Goal: Transaction & Acquisition: Purchase product/service

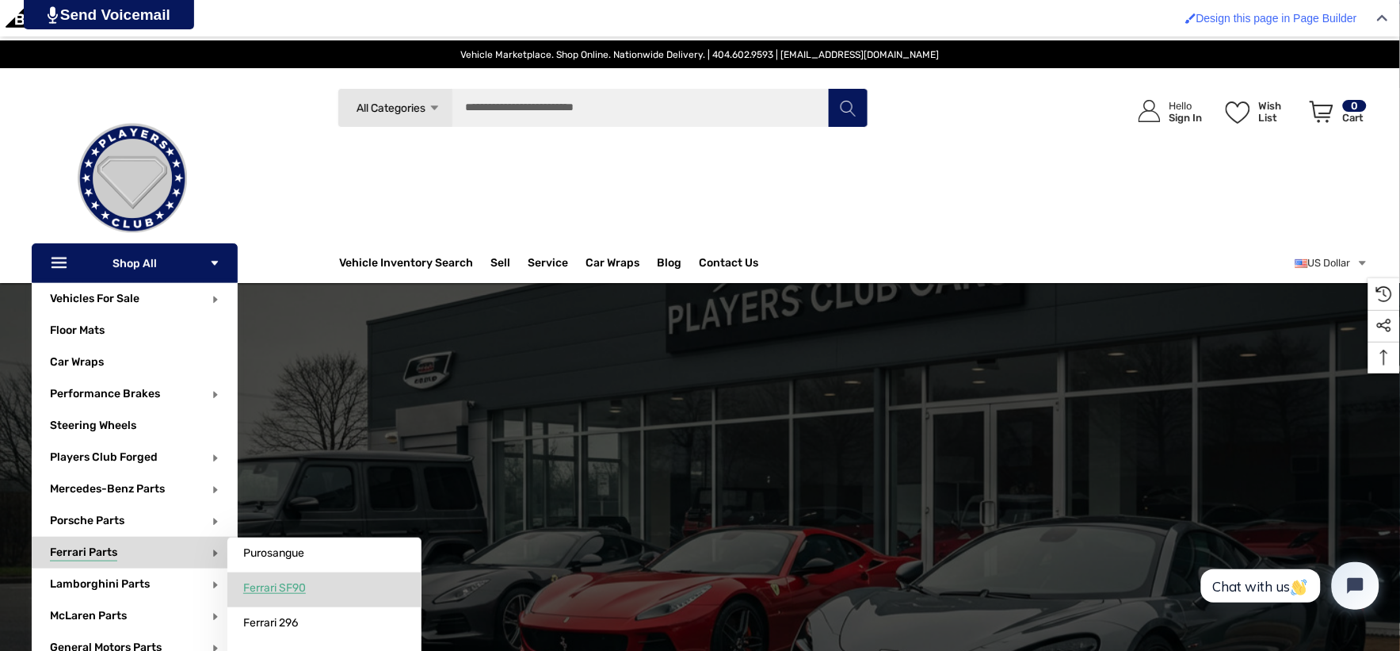
click at [259, 582] on span "Ferrari SF90" at bounding box center [274, 588] width 63 height 14
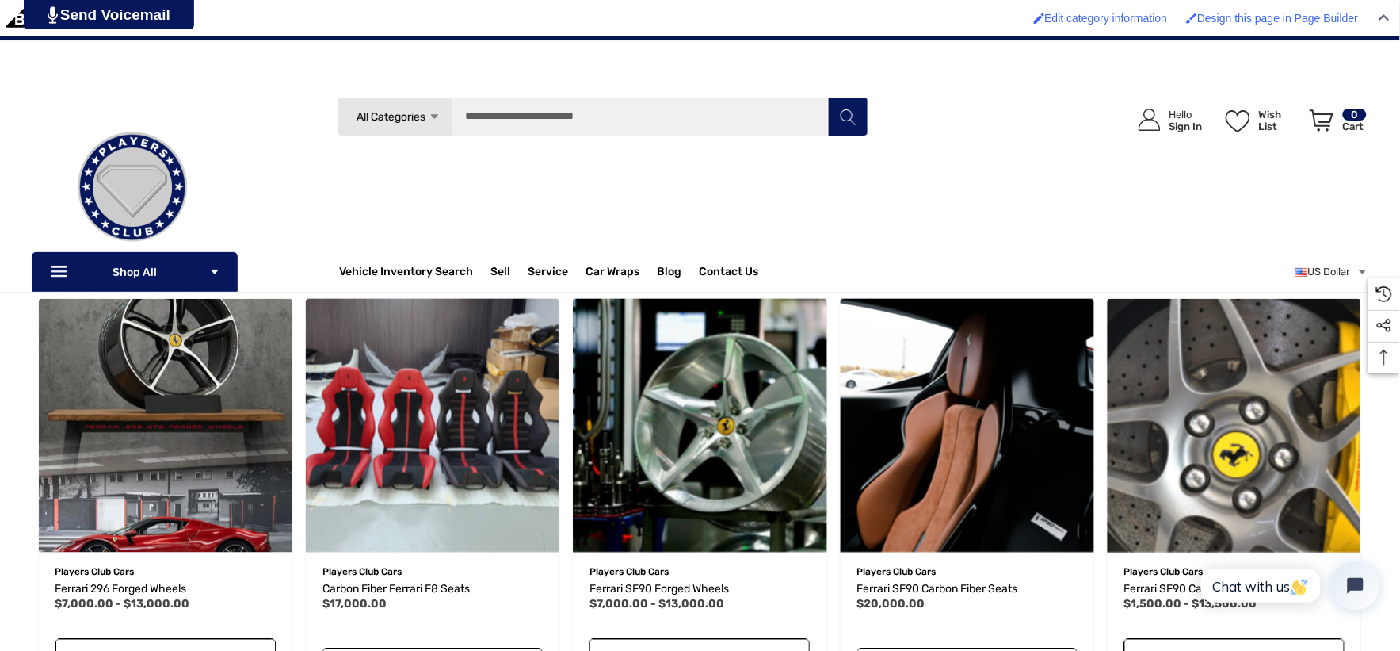
scroll to position [264, 0]
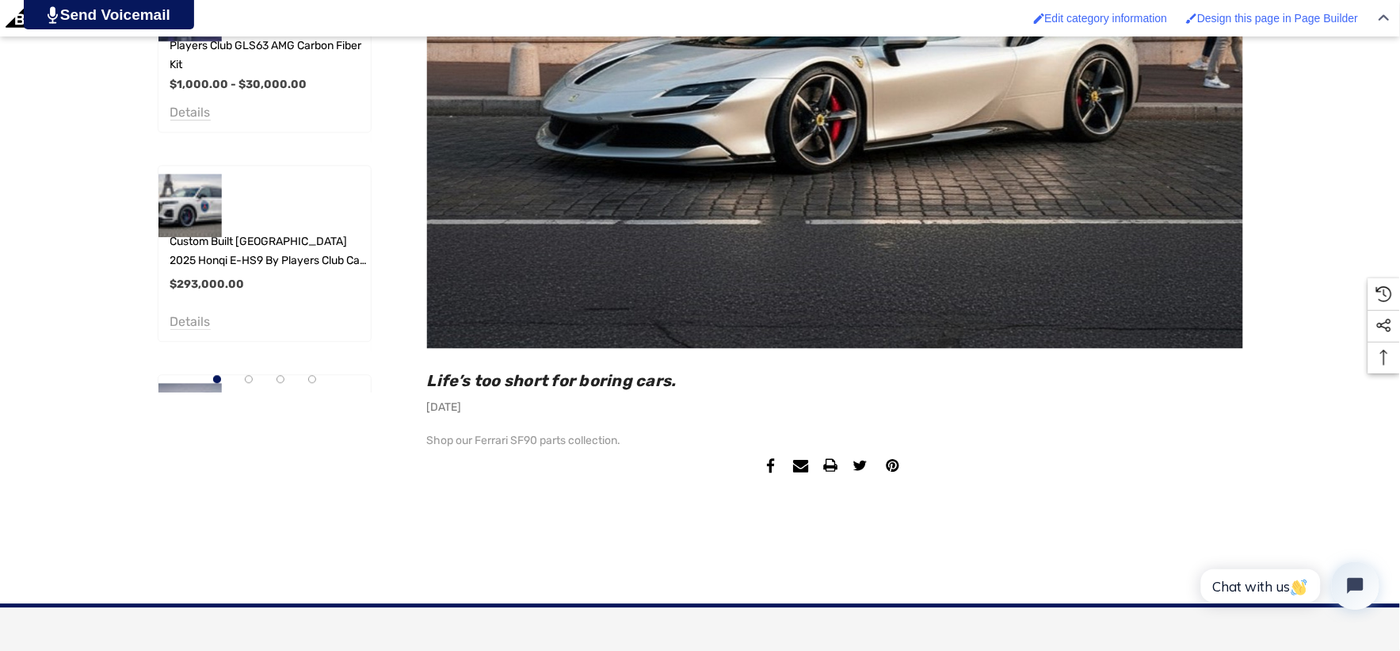
scroll to position [968, 0]
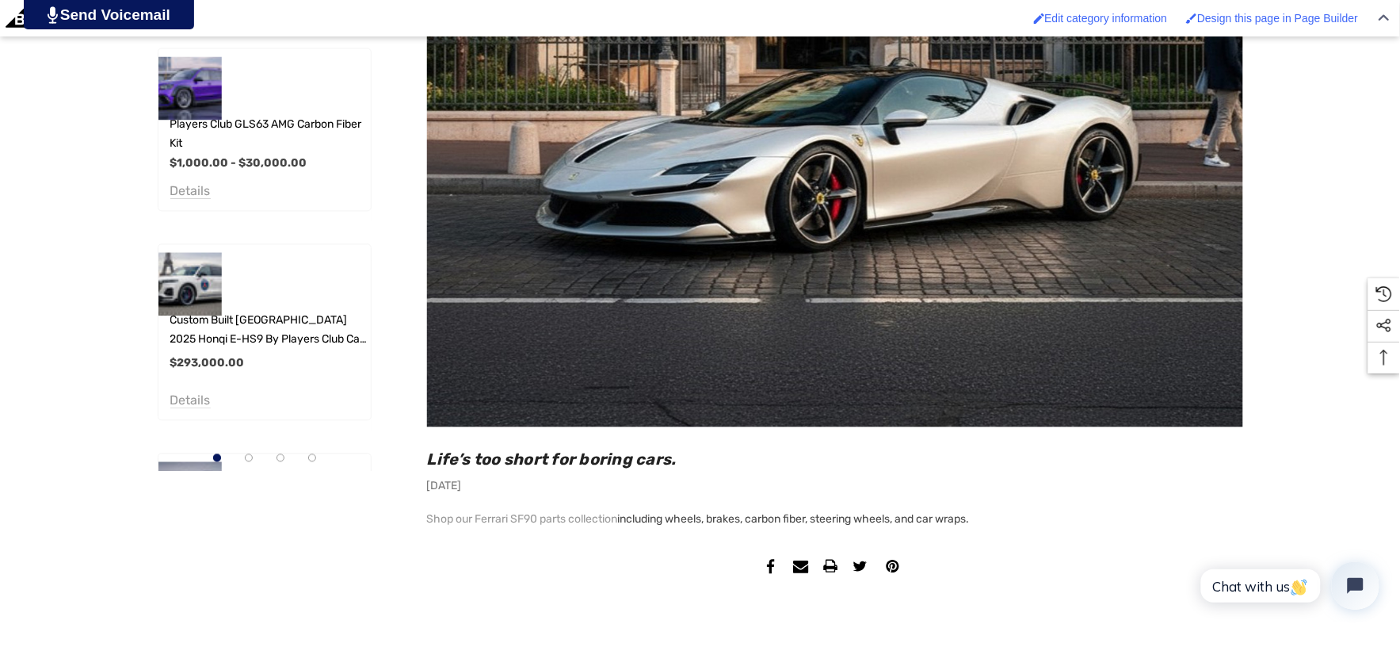
scroll to position [1056, 0]
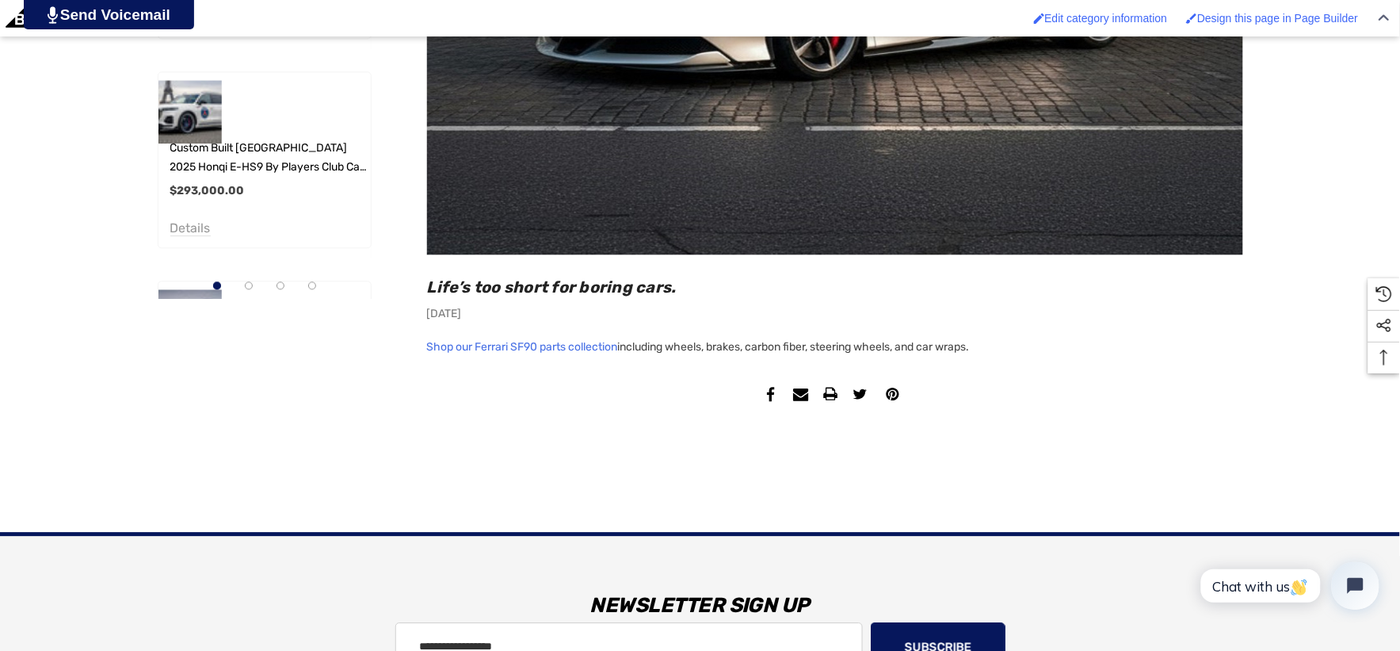
click at [567, 349] on link "Shop our Ferrari SF90 parts collection" at bounding box center [522, 347] width 191 height 22
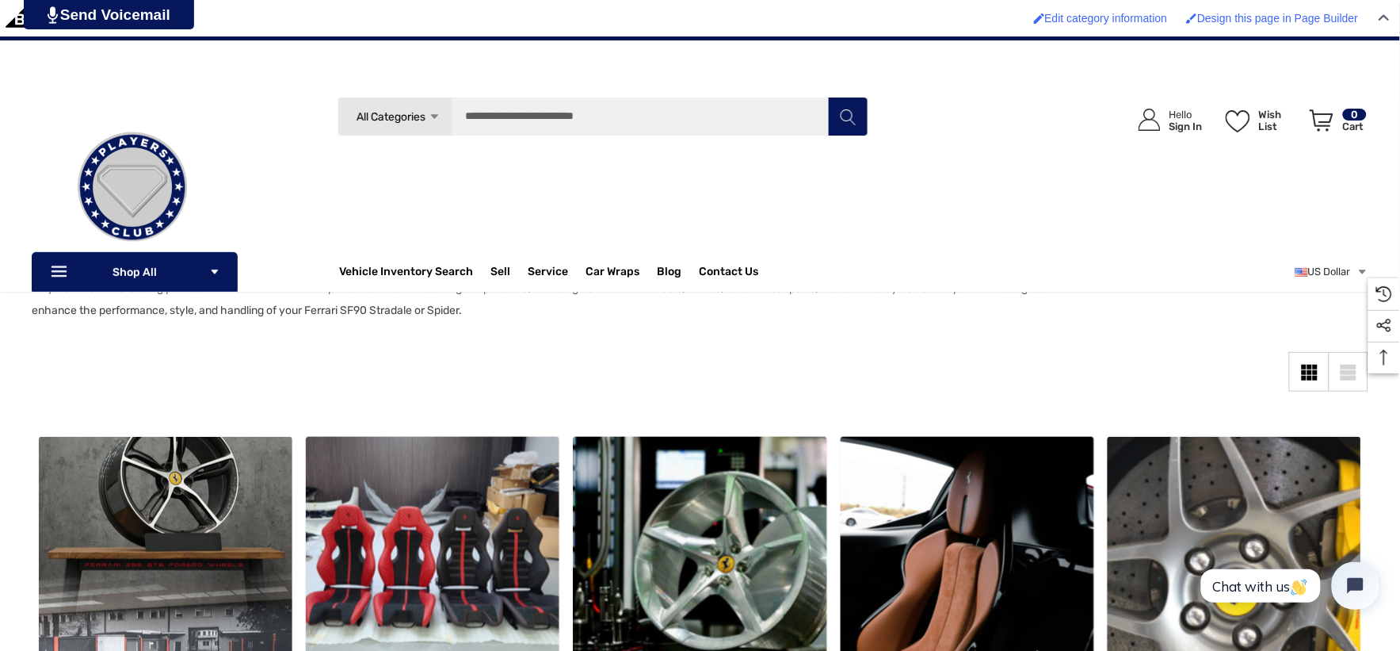
scroll to position [88, 0]
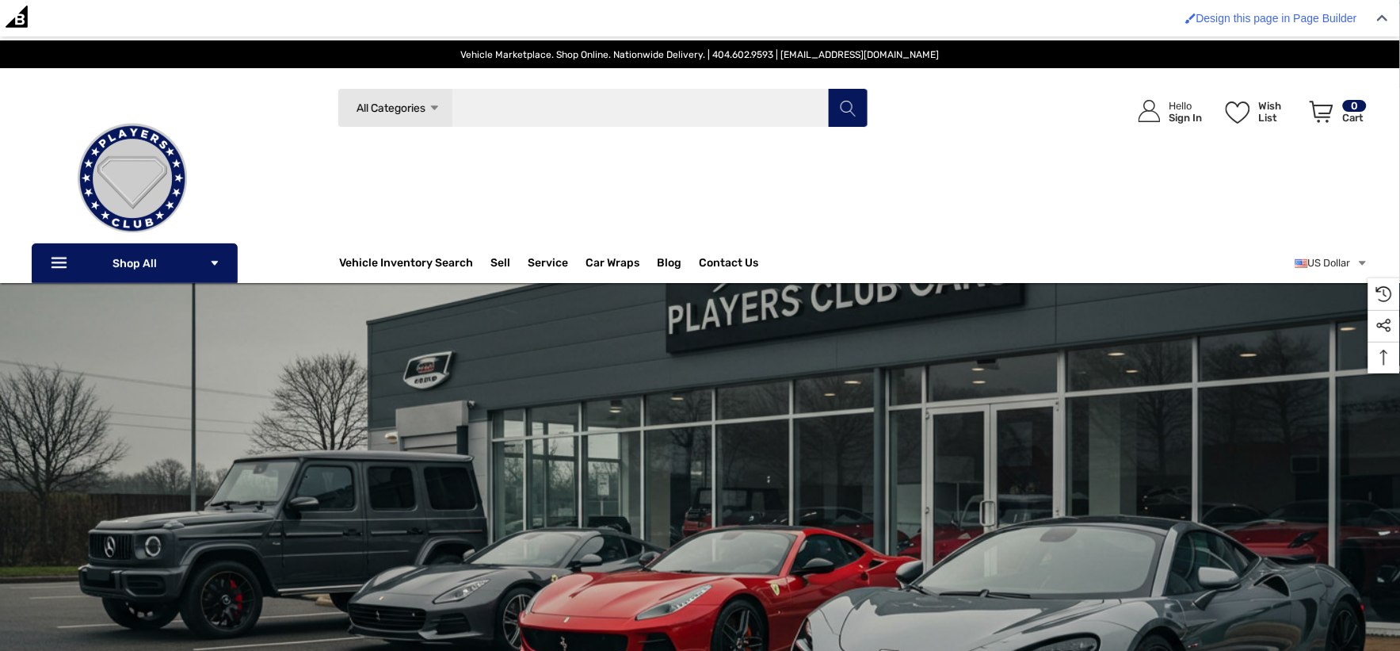
click at [627, 119] on input "Search" at bounding box center [603, 108] width 531 height 40
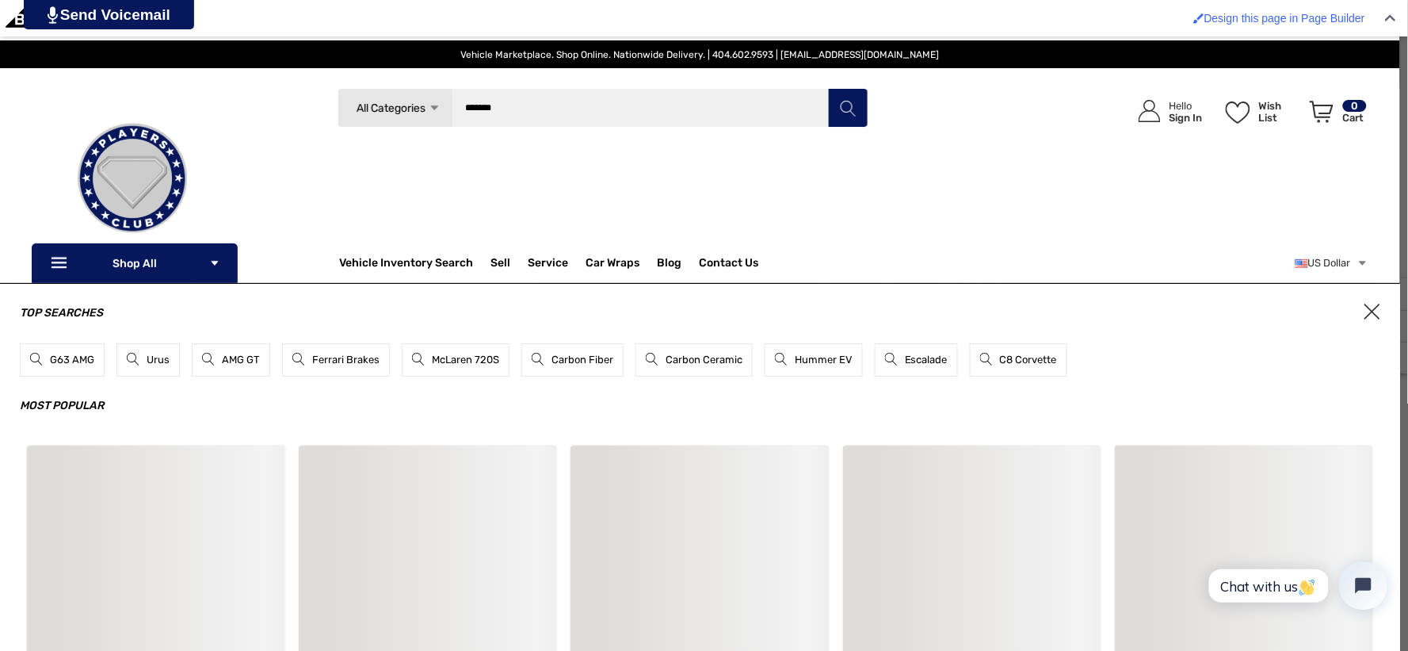
type input "*******"
click at [828, 88] on button "Search" at bounding box center [848, 108] width 40 height 40
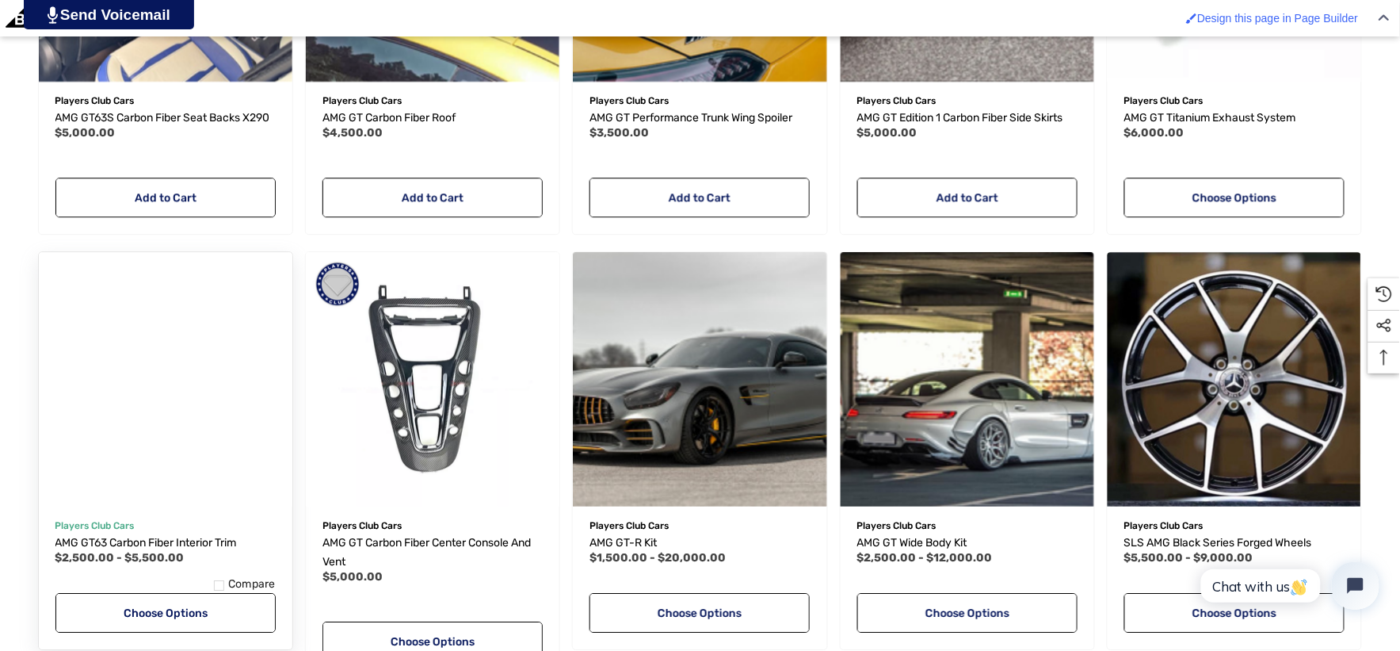
scroll to position [1294, 0]
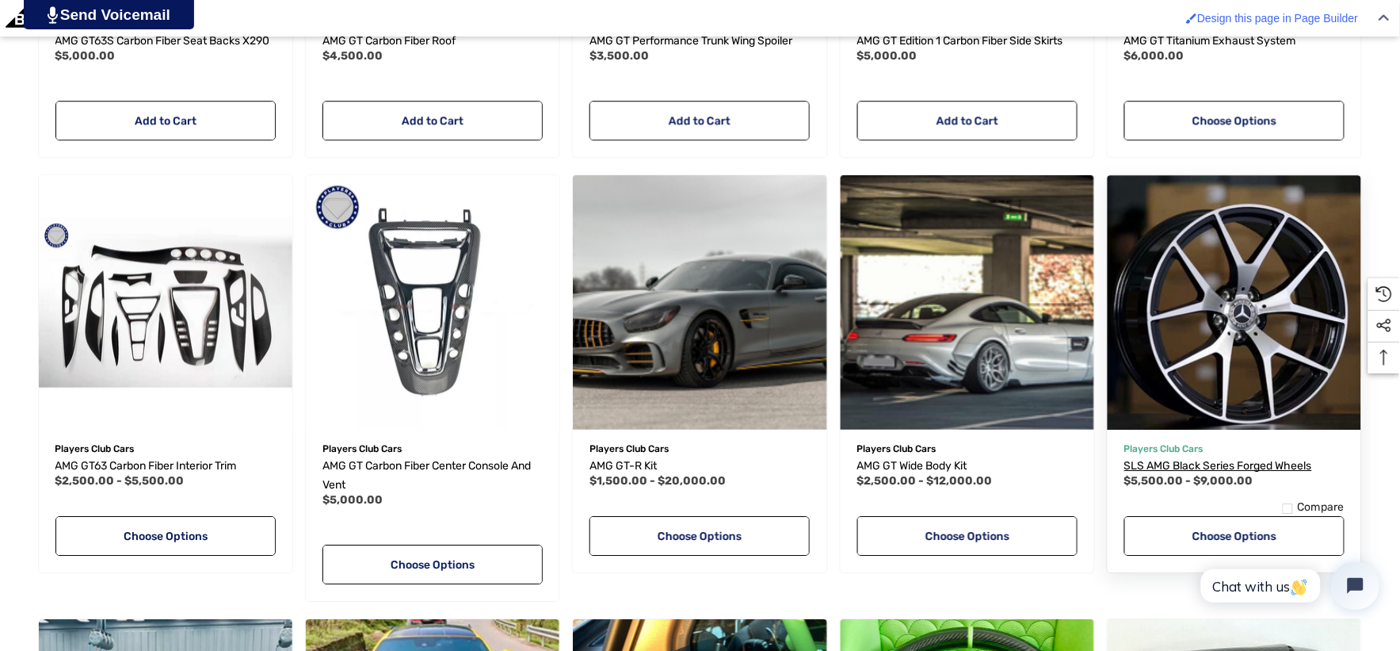
click at [1167, 466] on span "SLS AMG Black Series Forged Wheels" at bounding box center [1218, 465] width 188 height 13
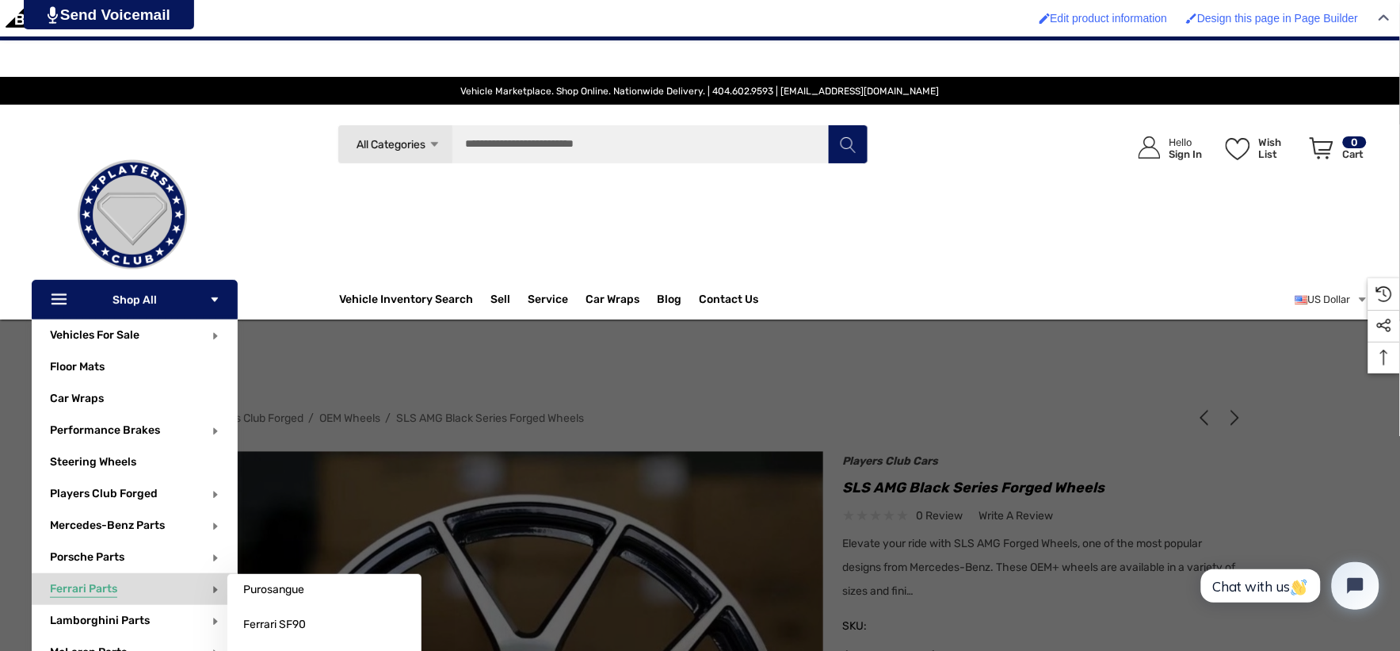
click at [105, 590] on span "Ferrari Parts" at bounding box center [83, 590] width 67 height 17
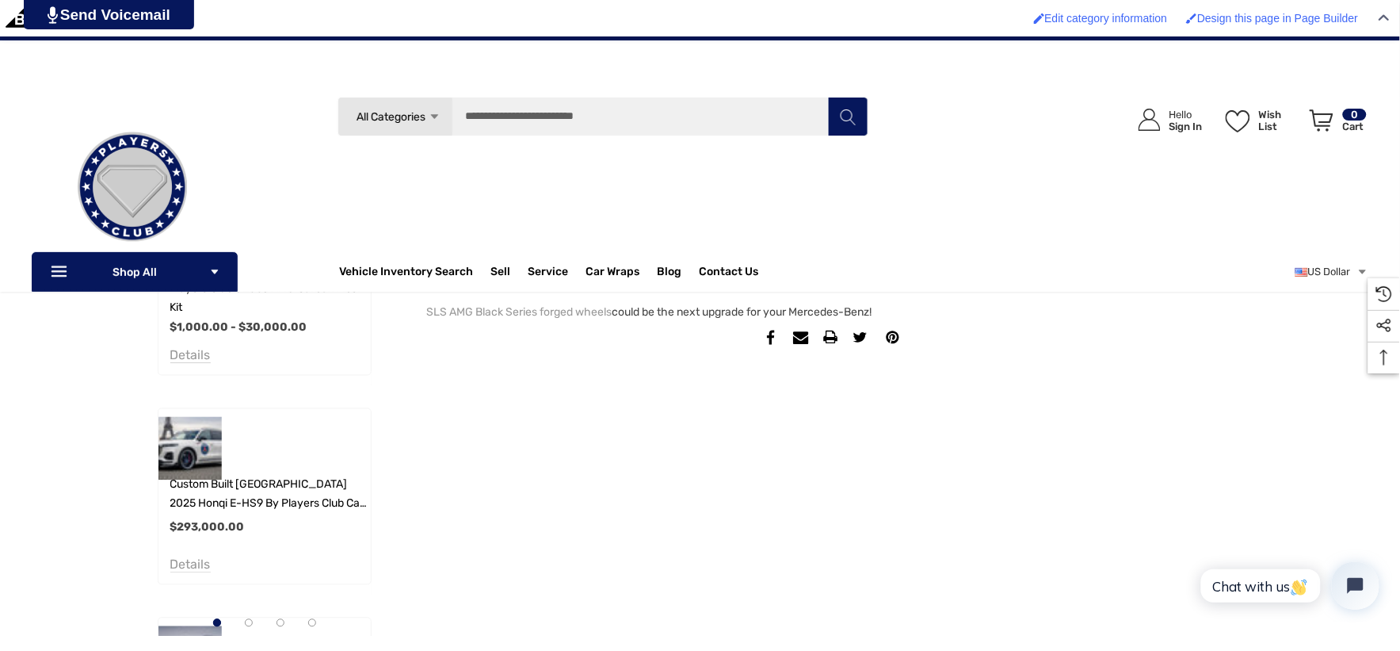
scroll to position [616, 0]
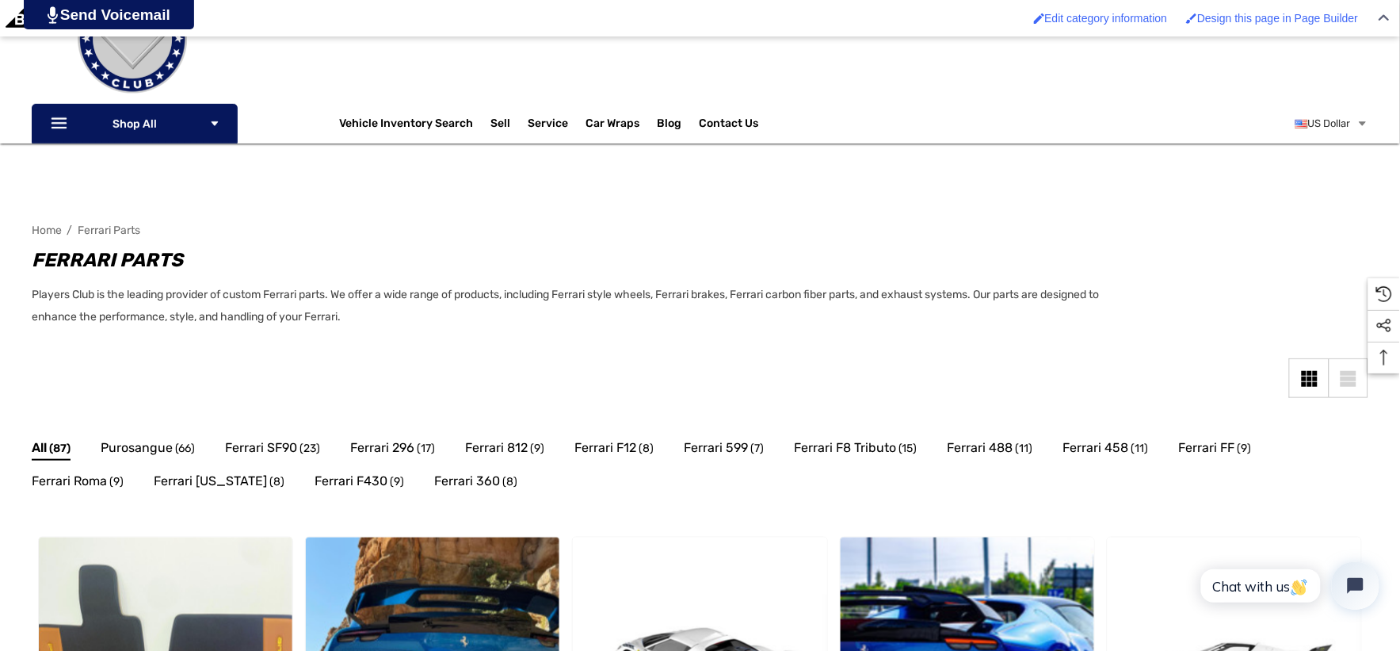
click at [106, 223] on span "Ferrari Parts" at bounding box center [109, 229] width 63 height 13
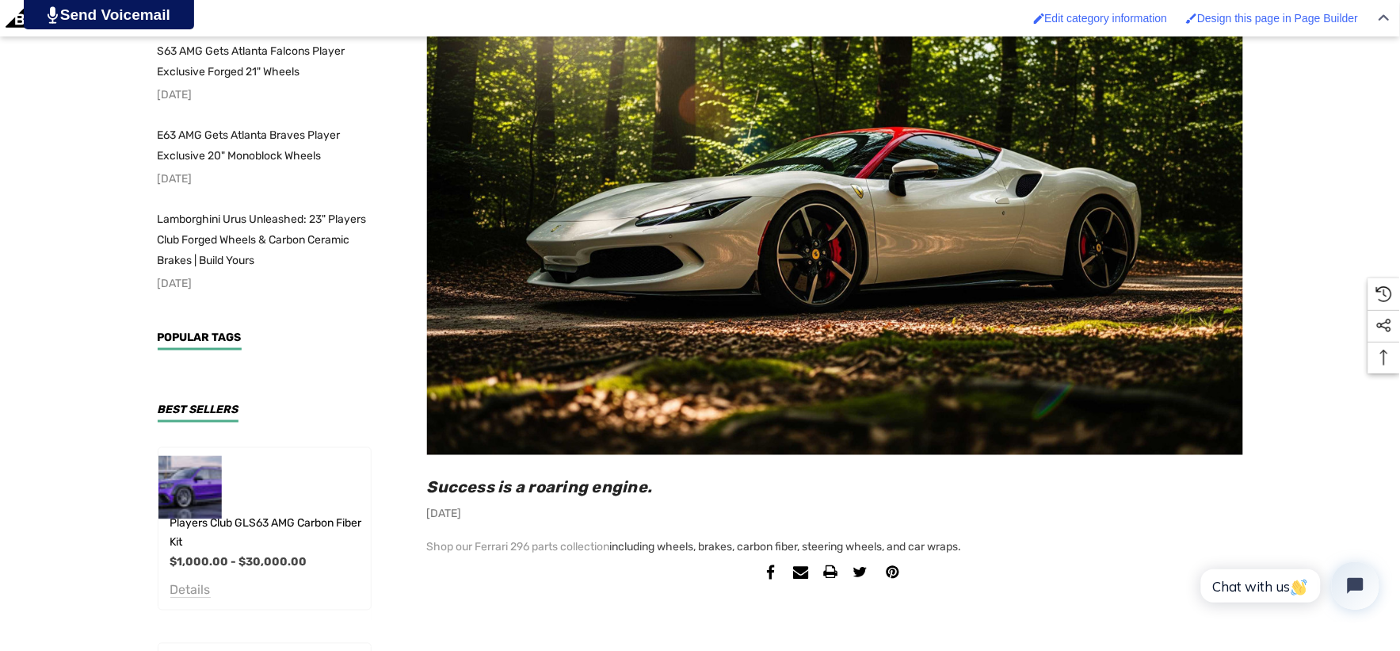
scroll to position [528, 0]
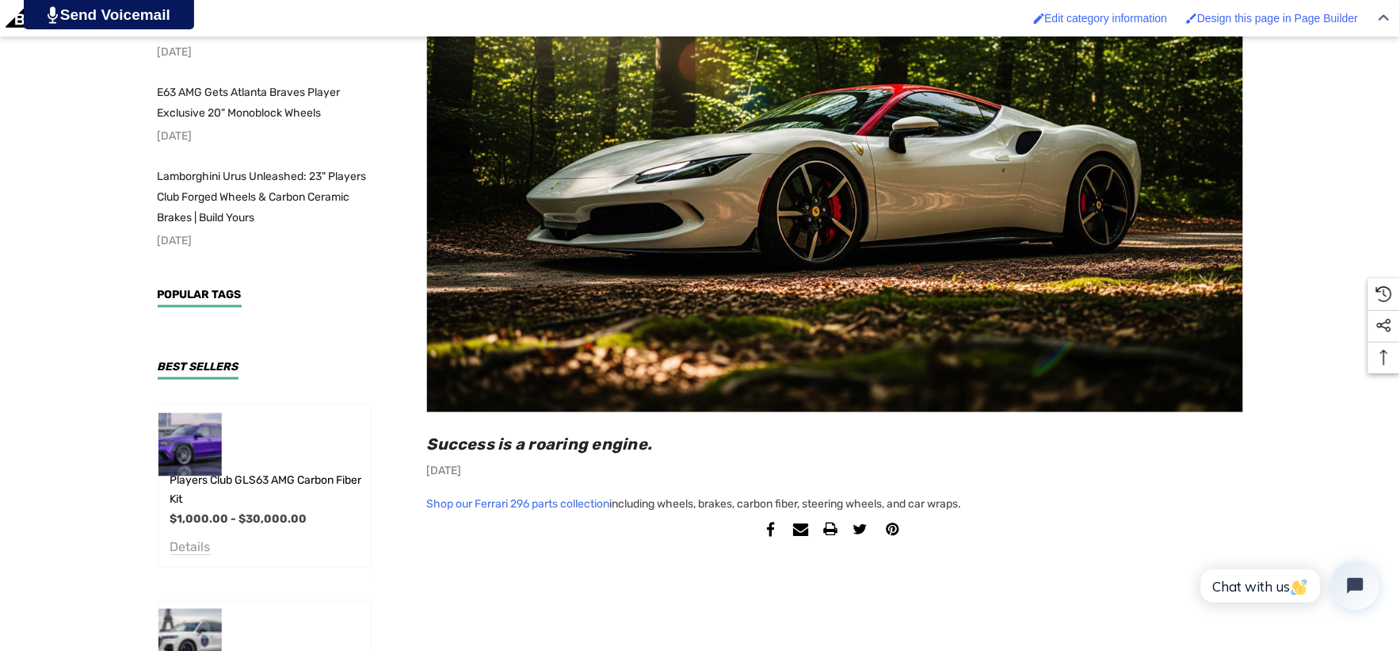
click at [605, 501] on link "Shop our Ferrari 296 parts collection" at bounding box center [518, 505] width 183 height 22
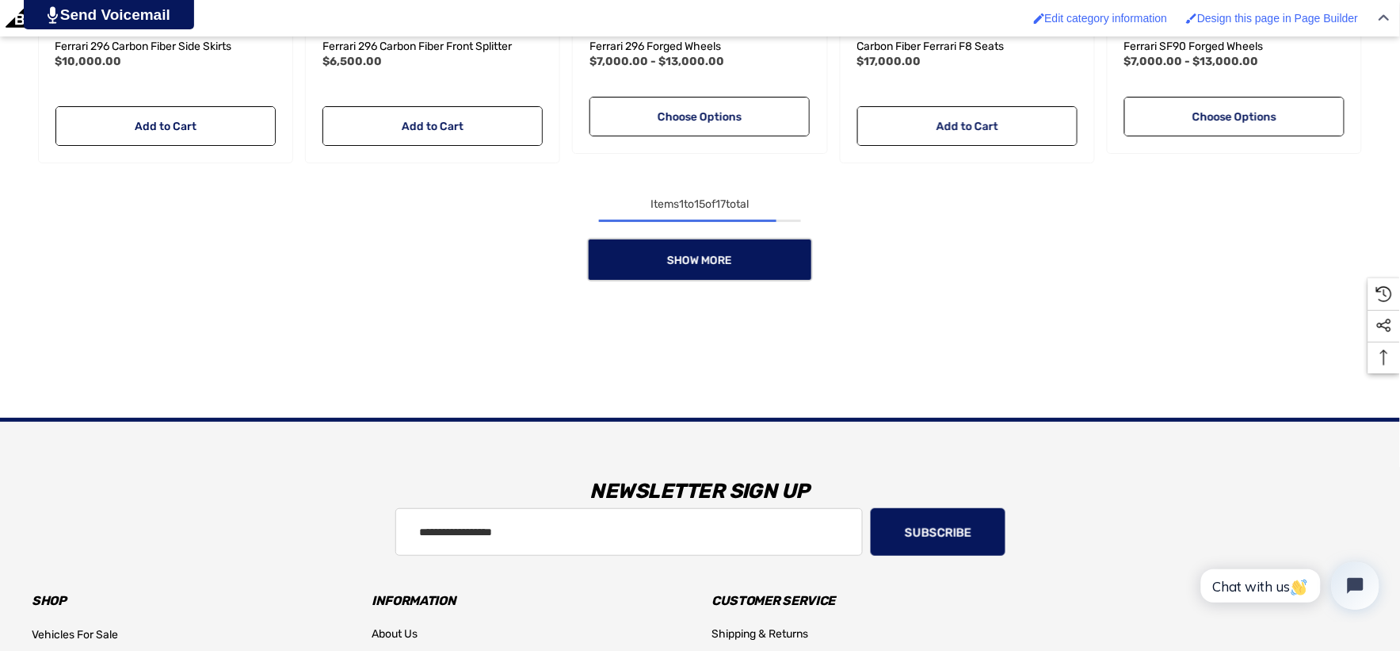
scroll to position [1761, 0]
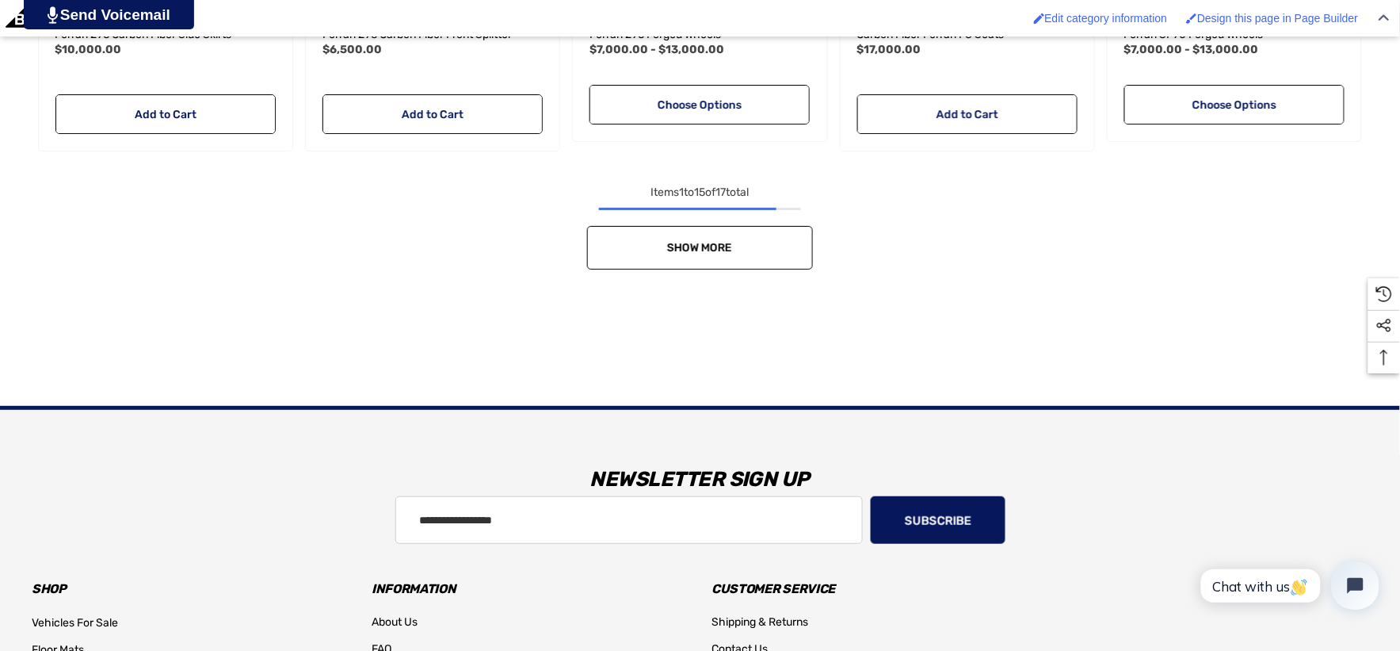
click at [703, 265] on link "Show More" at bounding box center [700, 248] width 226 height 44
click at [703, 265] on div "Show More" at bounding box center [700, 248] width 1337 height 44
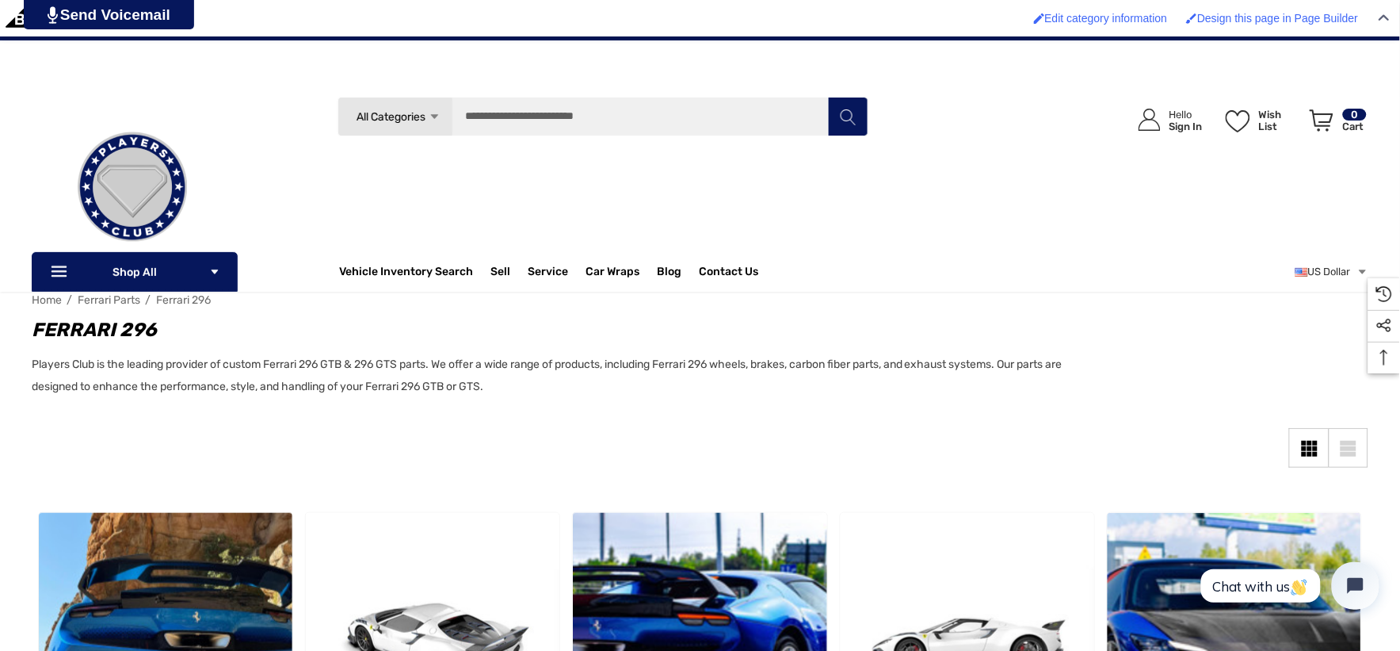
scroll to position [0, 0]
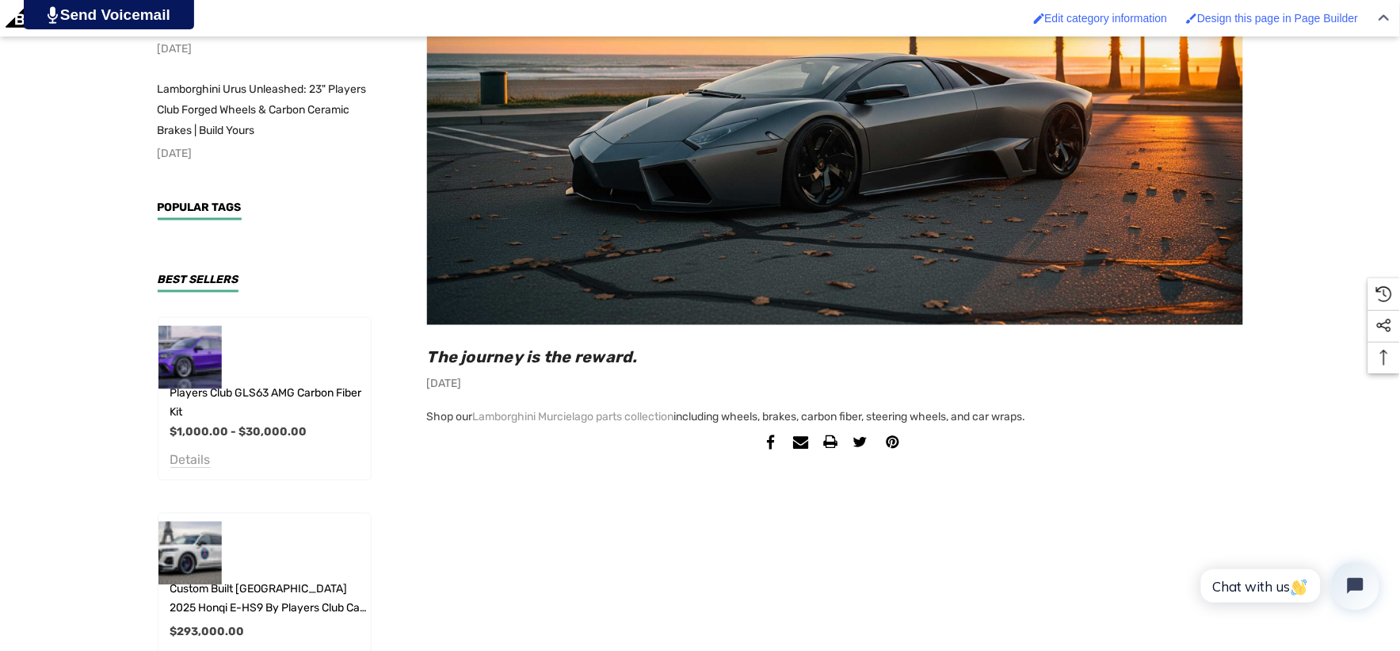
scroll to position [616, 0]
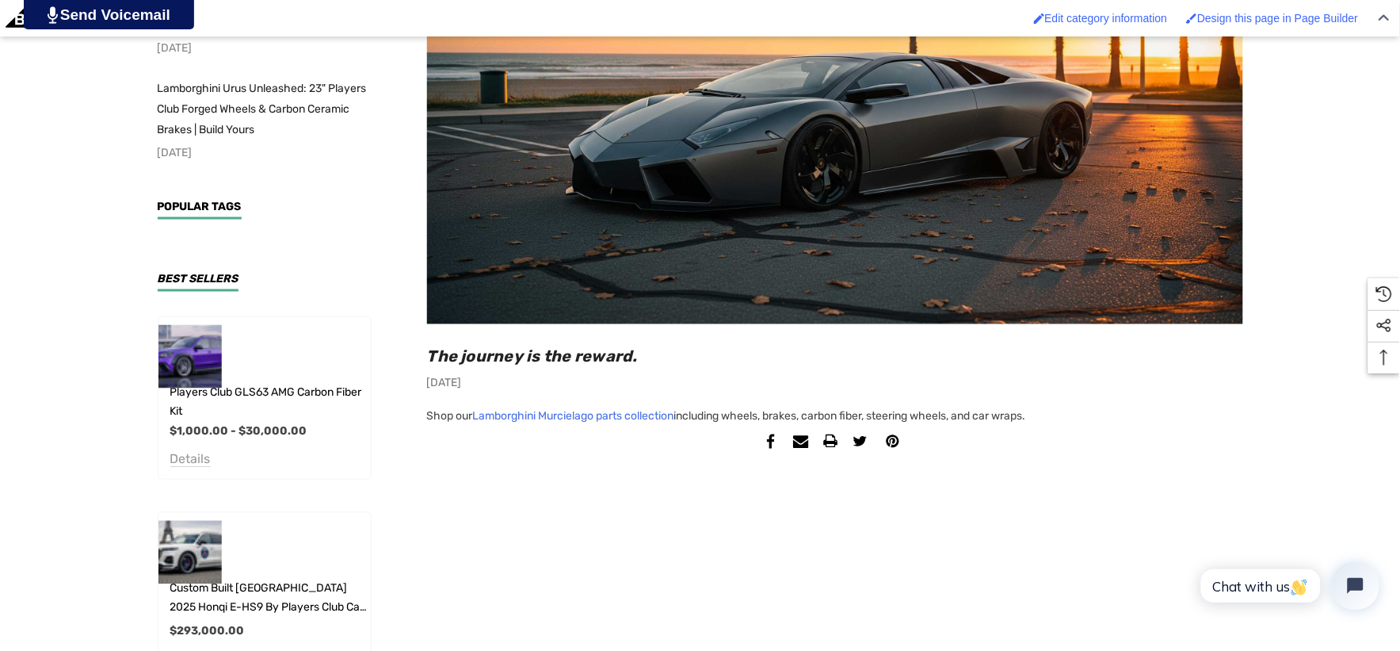
click at [568, 417] on link "Lamborghini Murcielago parts collection" at bounding box center [573, 417] width 201 height 22
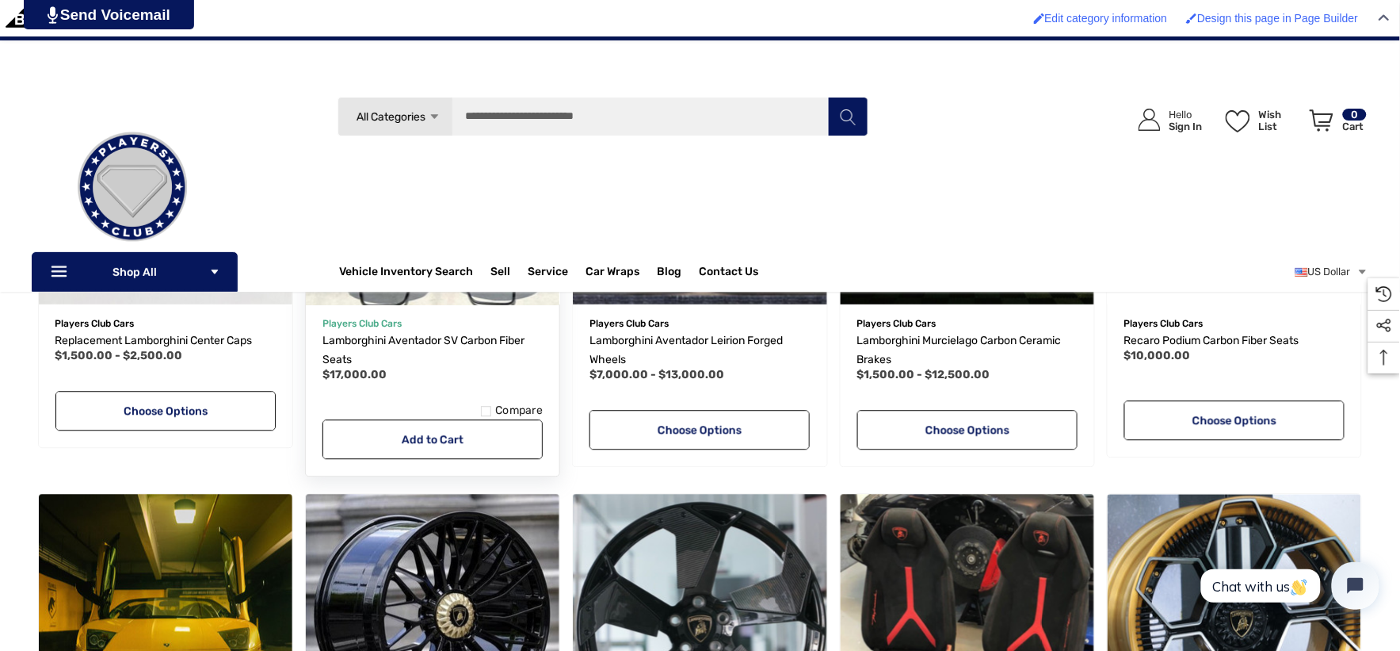
scroll to position [616, 0]
